Goal: Task Accomplishment & Management: Use online tool/utility

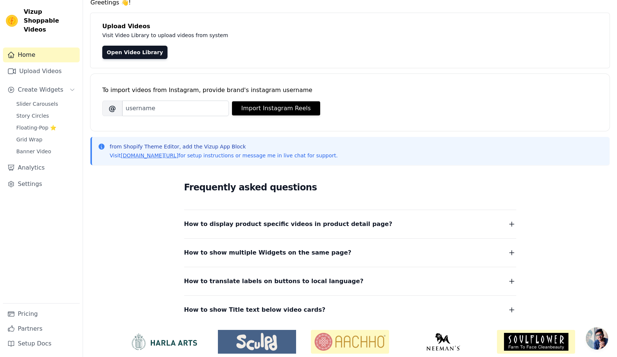
scroll to position [59, 0]
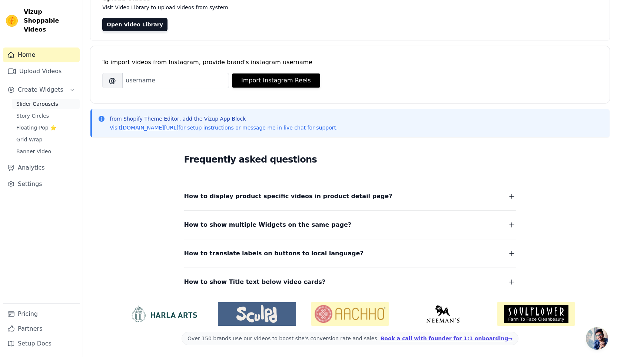
click at [27, 100] on link "Slider Carousels" at bounding box center [46, 104] width 68 height 10
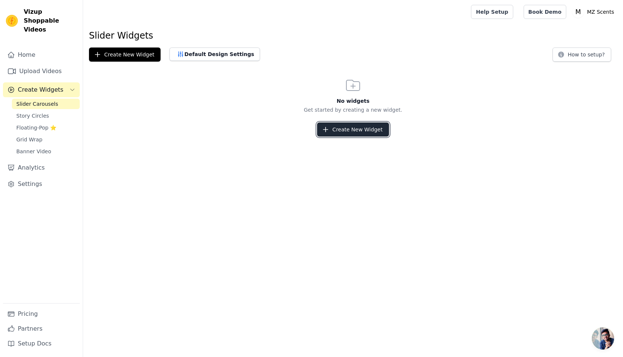
click at [335, 129] on button "Create New Widget" at bounding box center [353, 129] width 72 height 14
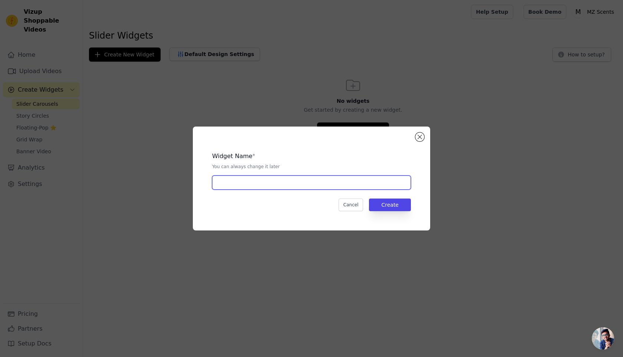
click at [276, 186] on input "text" at bounding box center [311, 182] width 199 height 14
type input "Influencers Videos"
click at [391, 210] on button "Create" at bounding box center [390, 204] width 42 height 13
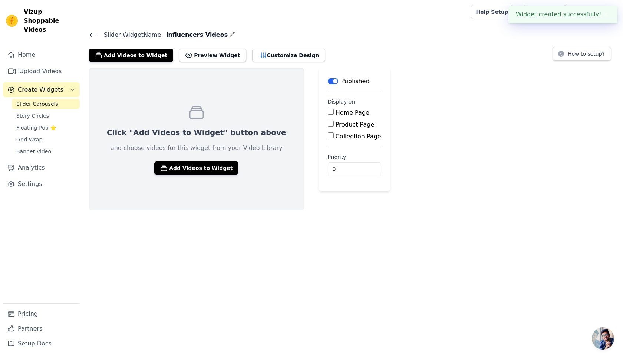
click at [336, 111] on label "Home Page" at bounding box center [353, 112] width 34 height 7
click at [328, 111] on input "Home Page" at bounding box center [331, 112] width 6 height 6
checkbox input "true"
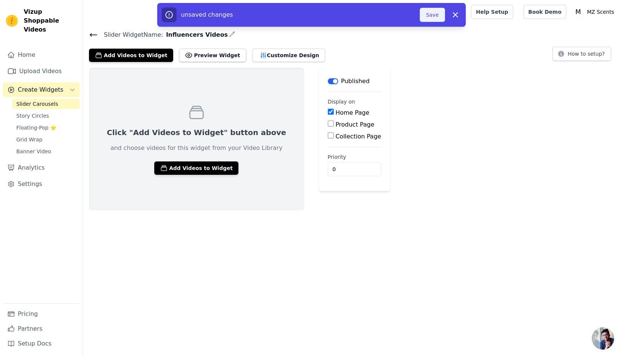
click at [434, 11] on button "Save" at bounding box center [432, 15] width 25 height 14
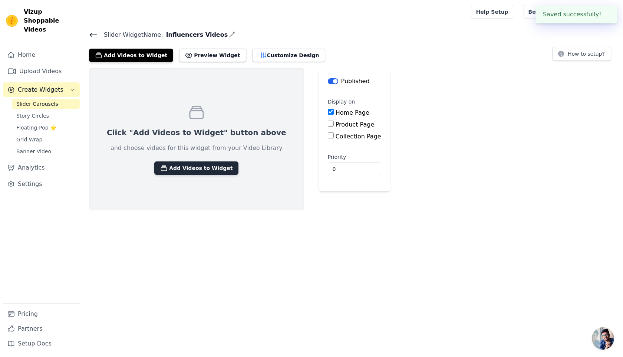
click at [197, 172] on button "Add Videos to Widget" at bounding box center [196, 167] width 84 height 13
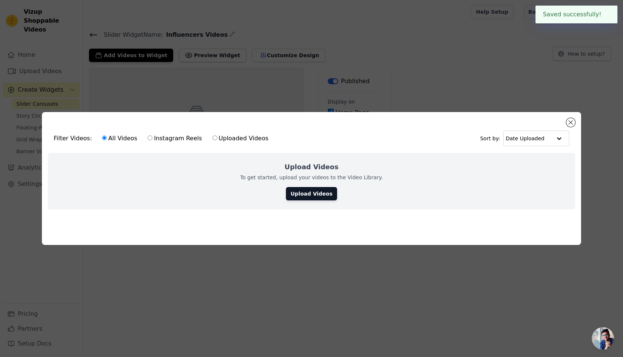
click at [177, 134] on label "Instagram Reels" at bounding box center [174, 138] width 55 height 10
click at [152, 135] on input "Instagram Reels" at bounding box center [150, 137] width 5 height 5
radio input "true"
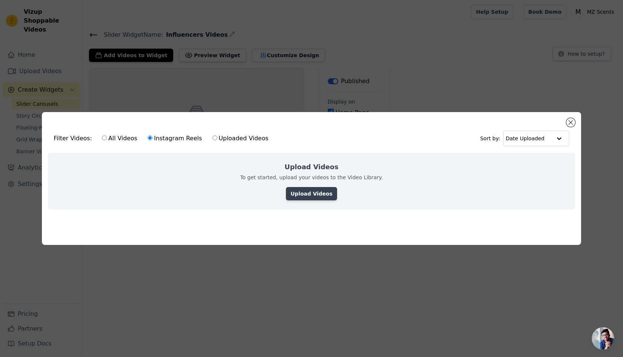
click at [320, 194] on link "Upload Videos" at bounding box center [311, 193] width 51 height 13
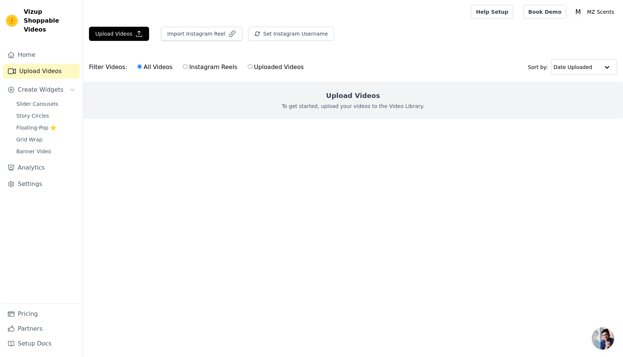
click at [217, 68] on label "Instagram Reels" at bounding box center [209, 67] width 55 height 10
click at [188, 68] on input "Instagram Reels" at bounding box center [185, 66] width 5 height 5
radio input "true"
click at [133, 34] on button "Upload Videos" at bounding box center [119, 34] width 60 height 14
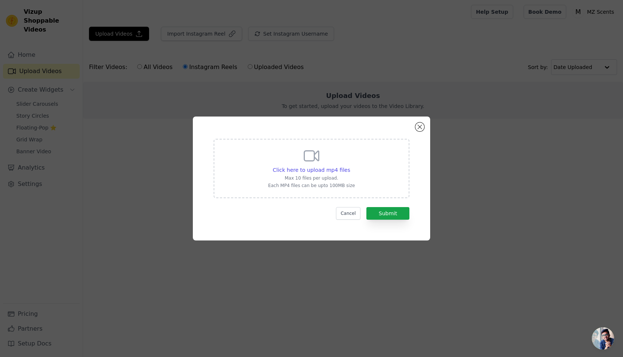
click at [310, 152] on icon at bounding box center [312, 156] width 18 height 18
click at [350, 166] on input "Click here to upload mp4 files Max 10 files per upload. Each MP4 files can be u…" at bounding box center [350, 166] width 0 height 0
click at [345, 213] on button "Cancel" at bounding box center [348, 213] width 25 height 13
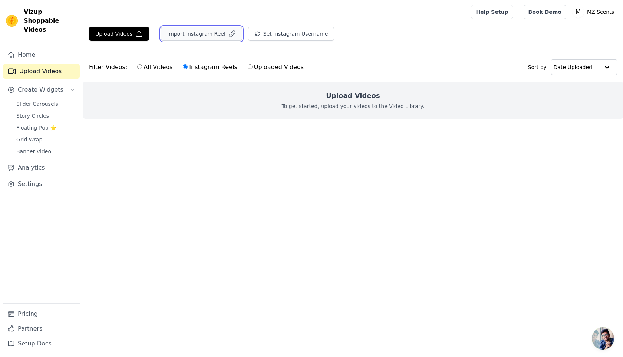
click at [162, 34] on button "Import Instagram Reel" at bounding box center [201, 34] width 81 height 14
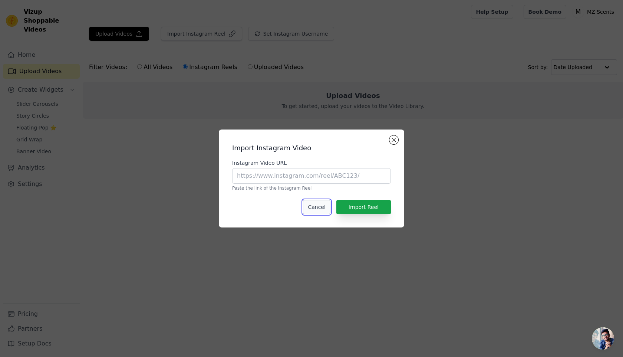
click at [324, 211] on button "Cancel" at bounding box center [316, 207] width 27 height 14
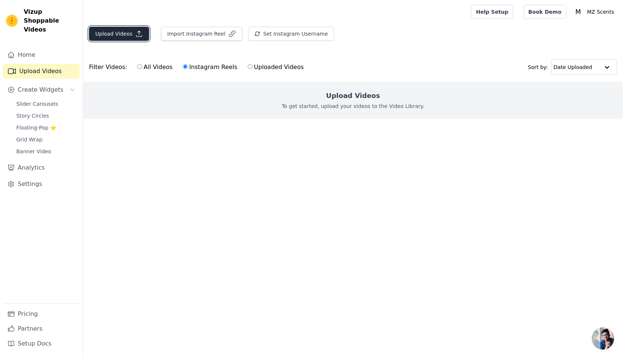
click at [138, 33] on icon "button" at bounding box center [139, 34] width 6 height 6
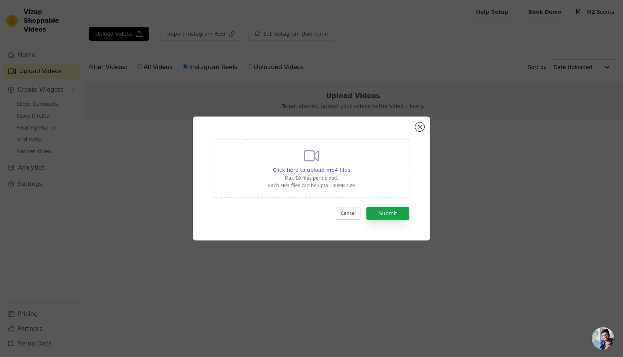
click at [311, 166] on div "Click here to upload mp4 files Max 10 files per upload. Each MP4 files can be u…" at bounding box center [311, 168] width 87 height 42
click at [350, 166] on input "Click here to upload mp4 files Max 10 files per upload. Each MP4 files can be u…" at bounding box center [350, 166] width 0 height 0
click at [363, 189] on div "Click here to upload mp4 files Max 10 files per upload. Each MP4 files can be u…" at bounding box center [312, 168] width 196 height 59
click at [350, 166] on input "Click here to upload mp4 files Max 10 files per upload. Each MP4 files can be u…" at bounding box center [350, 166] width 0 height 0
